Goal: Obtain resource: Obtain resource

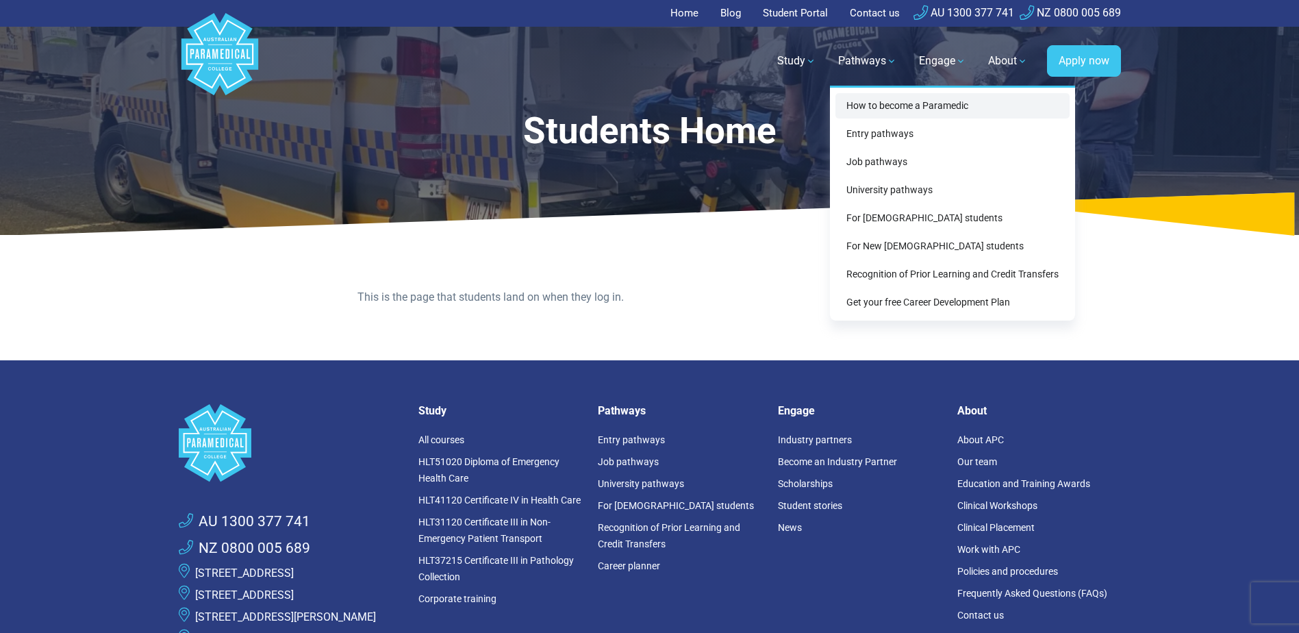
click at [890, 104] on link "How to become a Paramedic" at bounding box center [953, 105] width 234 height 25
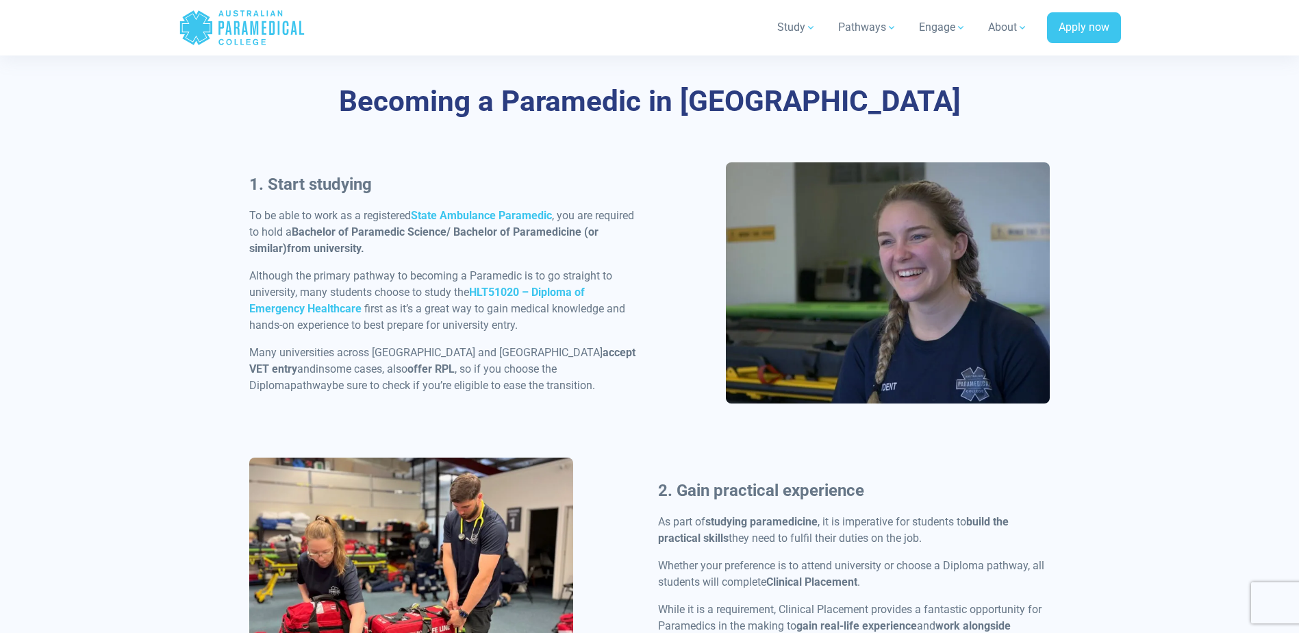
scroll to position [548, 0]
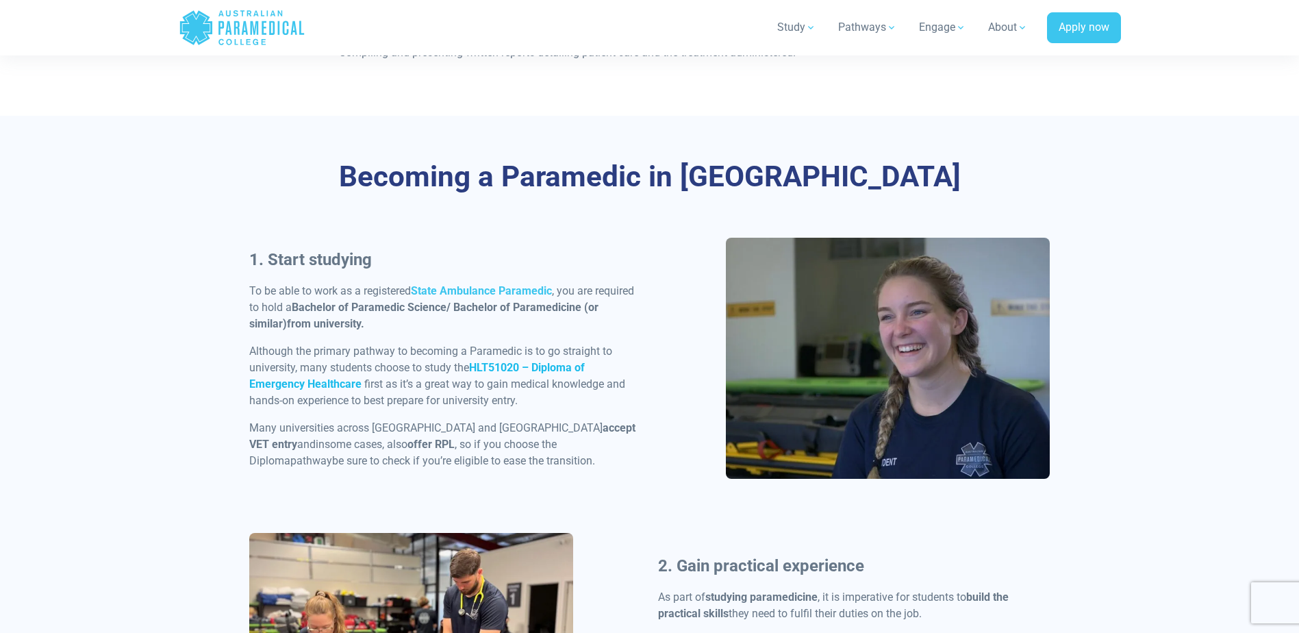
click at [568, 367] on strong "HLT51020 – Diploma of Emergency Healthcare" at bounding box center [417, 375] width 336 height 29
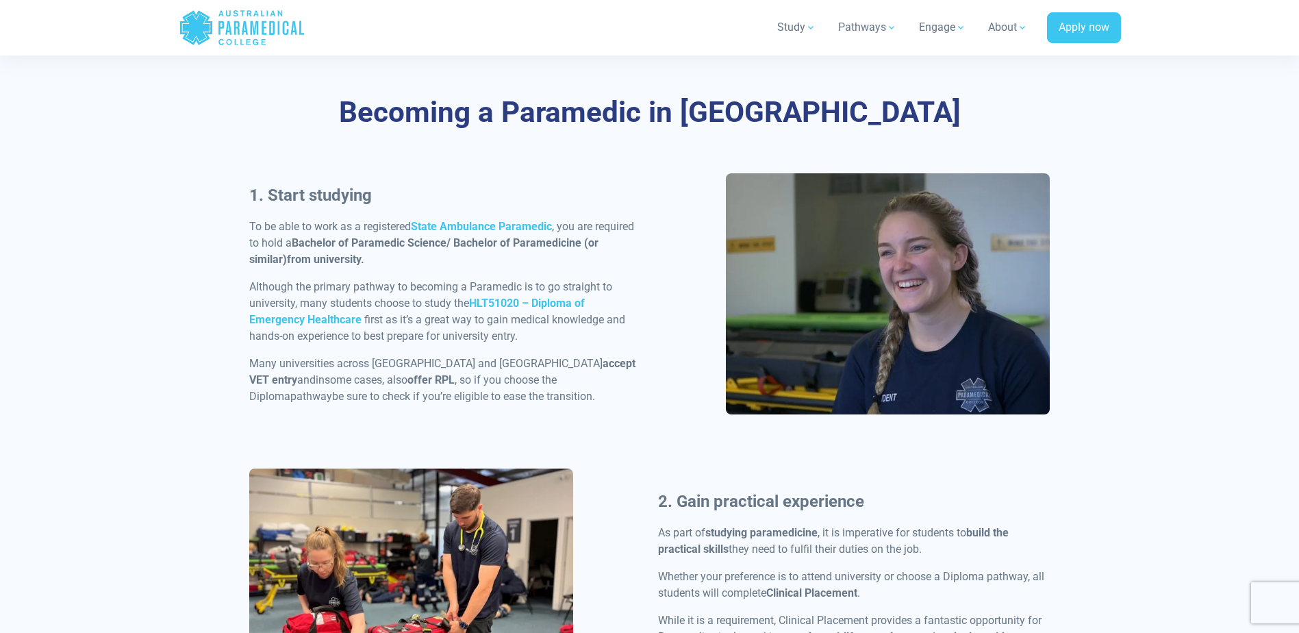
scroll to position [616, 0]
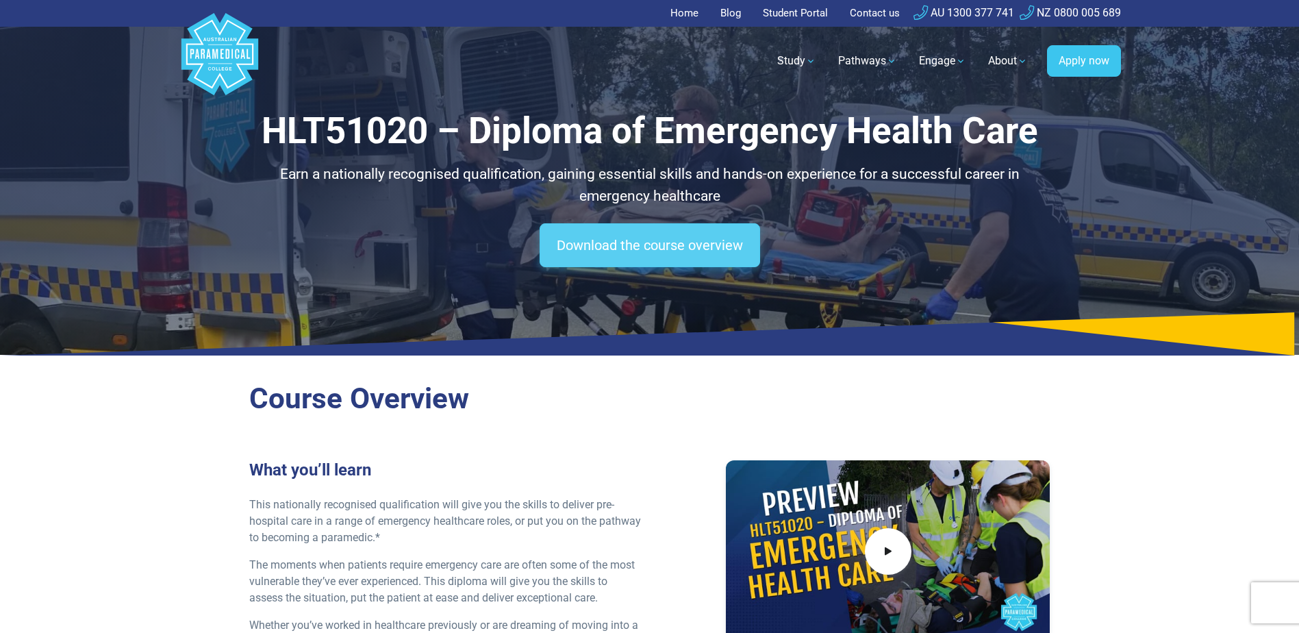
click at [645, 247] on link "Download the course overview" at bounding box center [650, 245] width 221 height 44
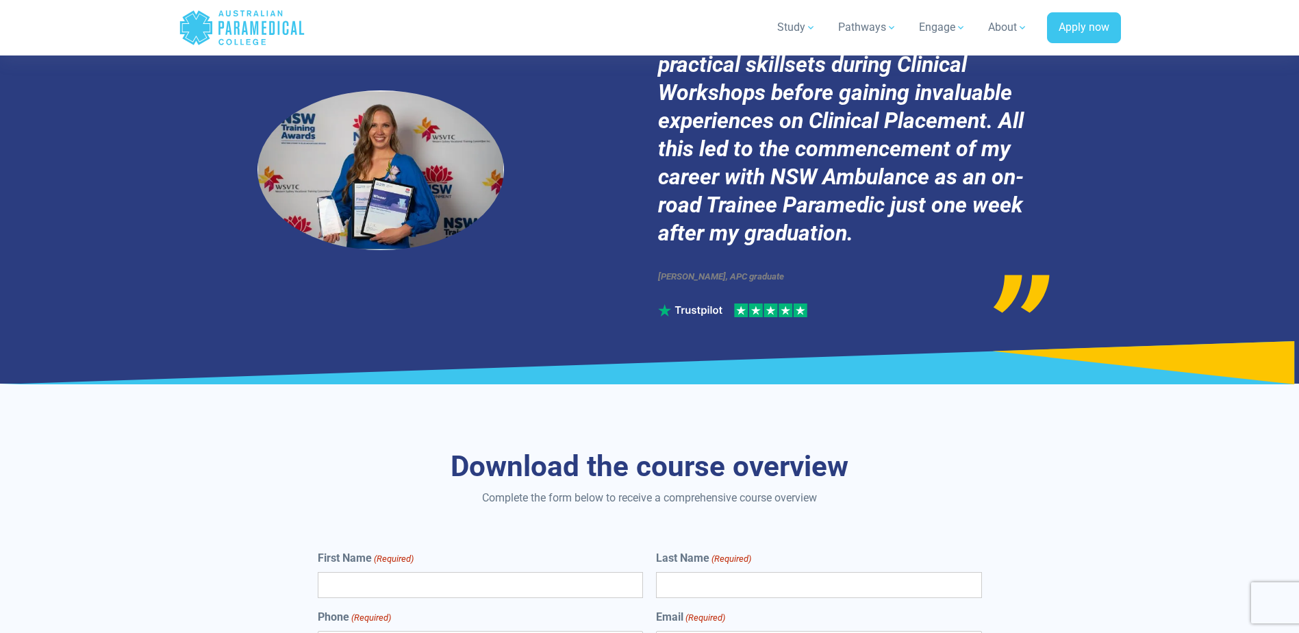
scroll to position [7287, 0]
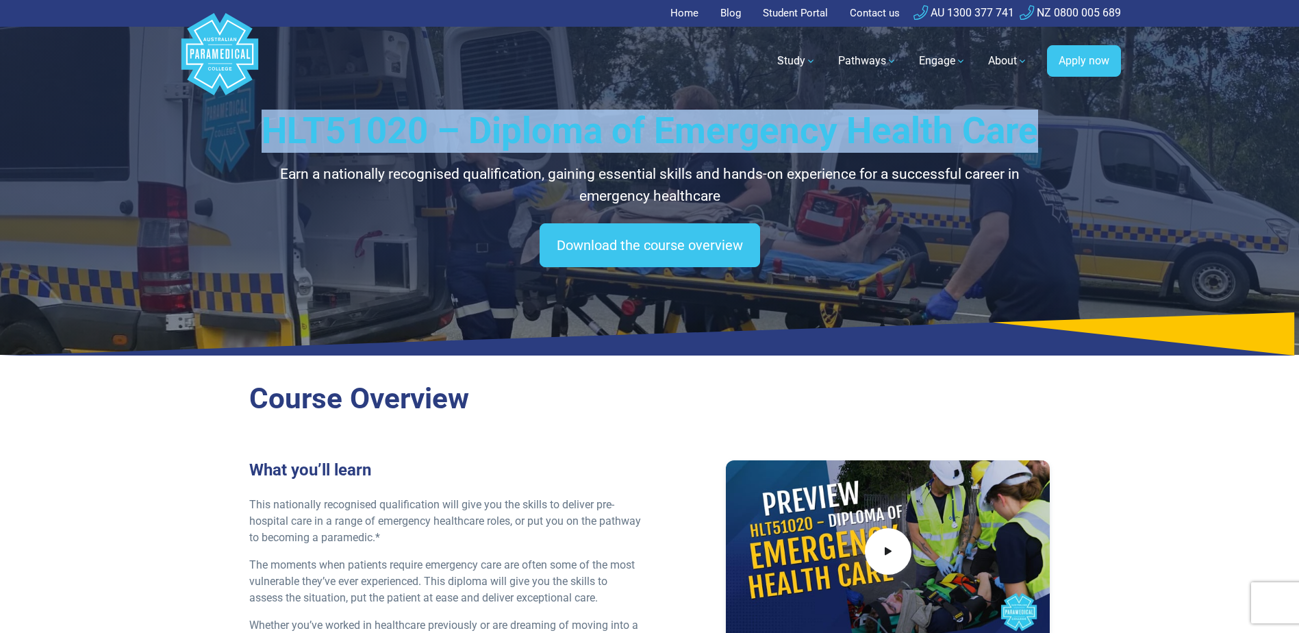
drag, startPoint x: 270, startPoint y: 131, endPoint x: 1045, endPoint y: 126, distance: 775.4
click at [1045, 126] on h1 "HLT51020 – Diploma of Emergency Health Care" at bounding box center [649, 131] width 801 height 43
copy h1 "HLT51020 – Diploma of Emergency Health Care"
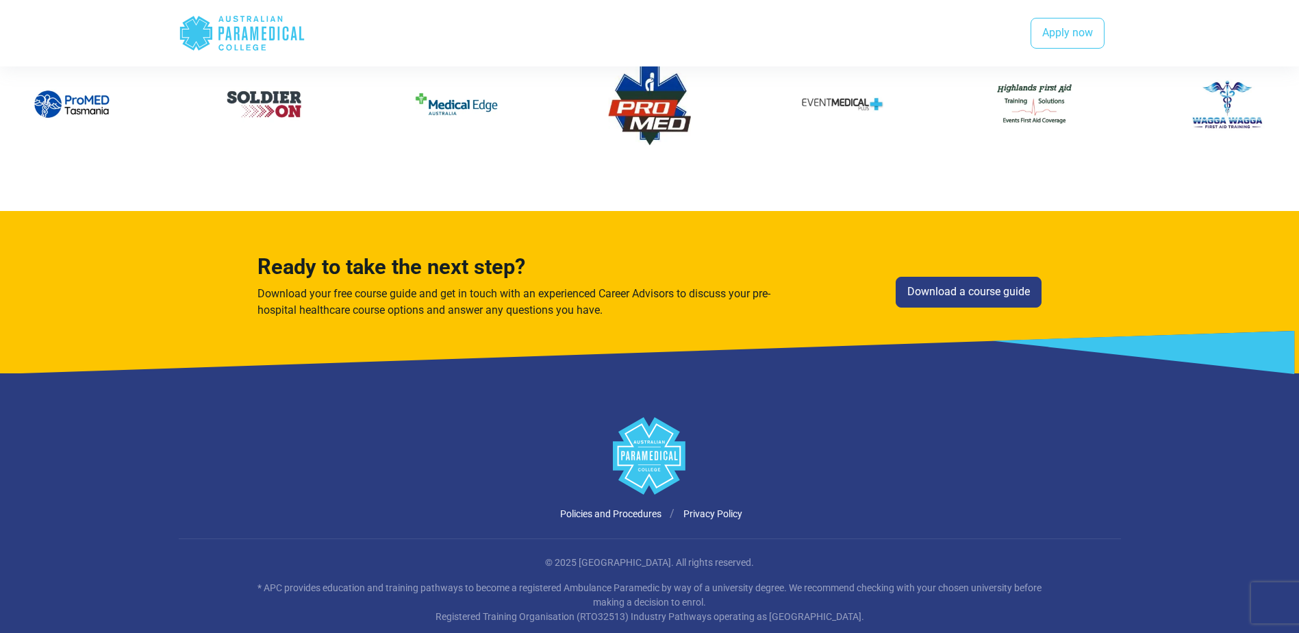
scroll to position [2827, 0]
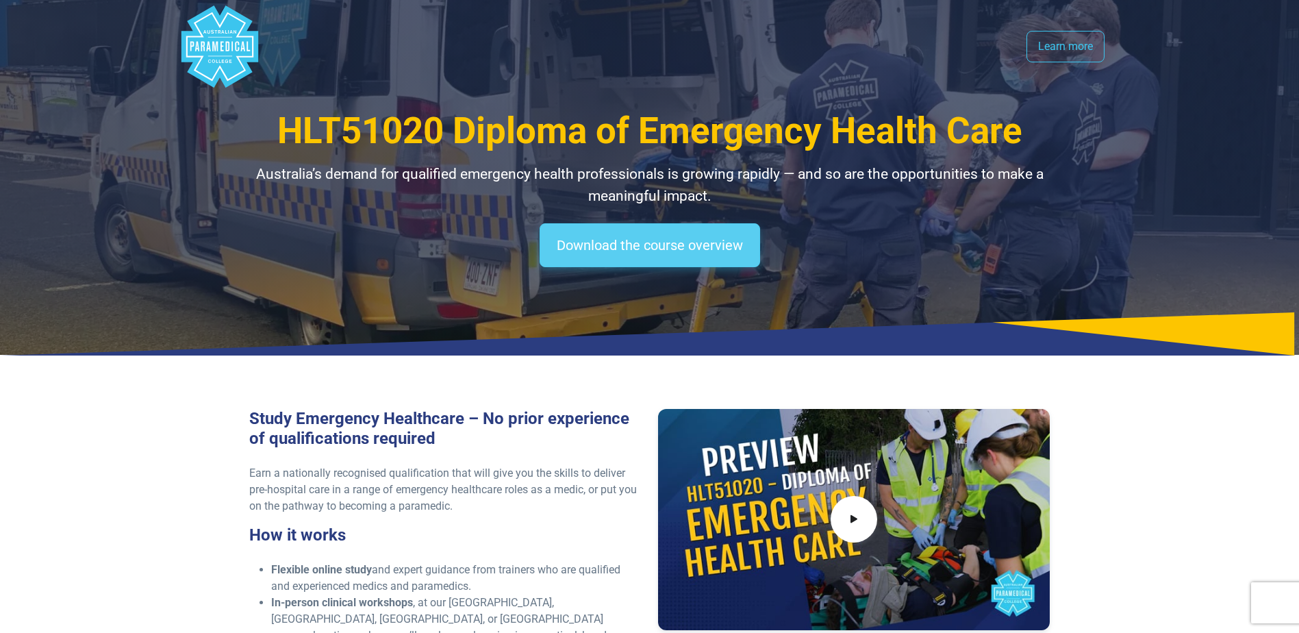
click at [614, 244] on link "Download the course overview" at bounding box center [650, 245] width 221 height 44
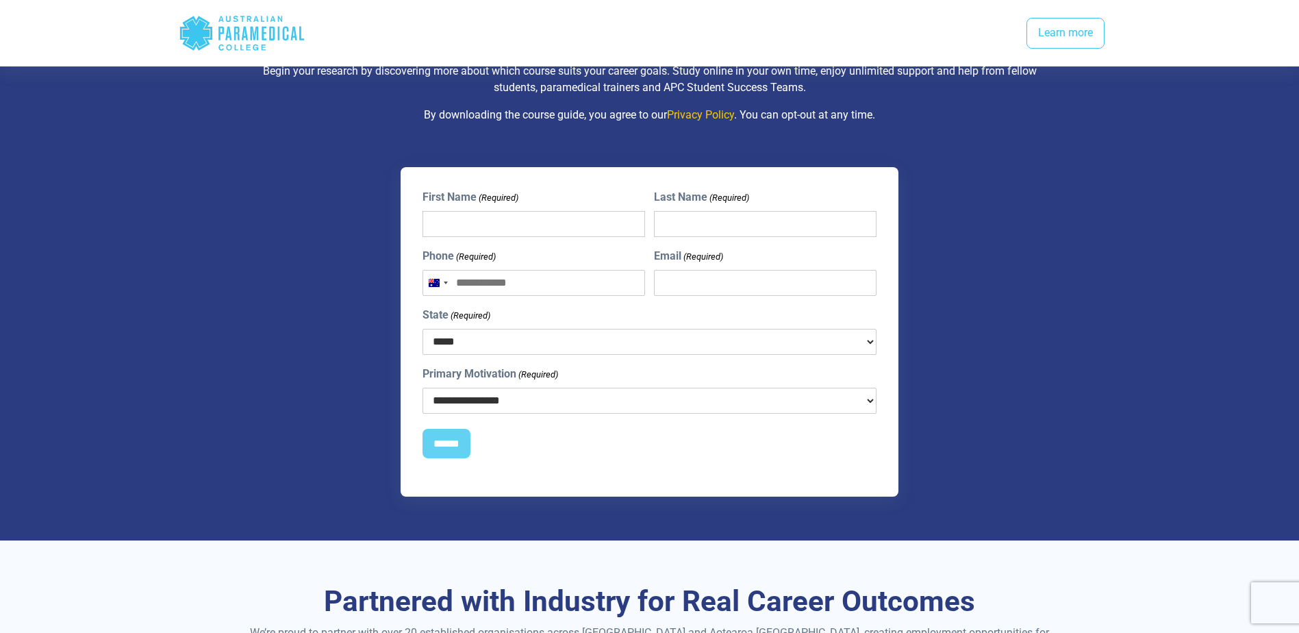
click at [623, 388] on select "**********" at bounding box center [650, 401] width 455 height 26
